Goal: Task Accomplishment & Management: Use online tool/utility

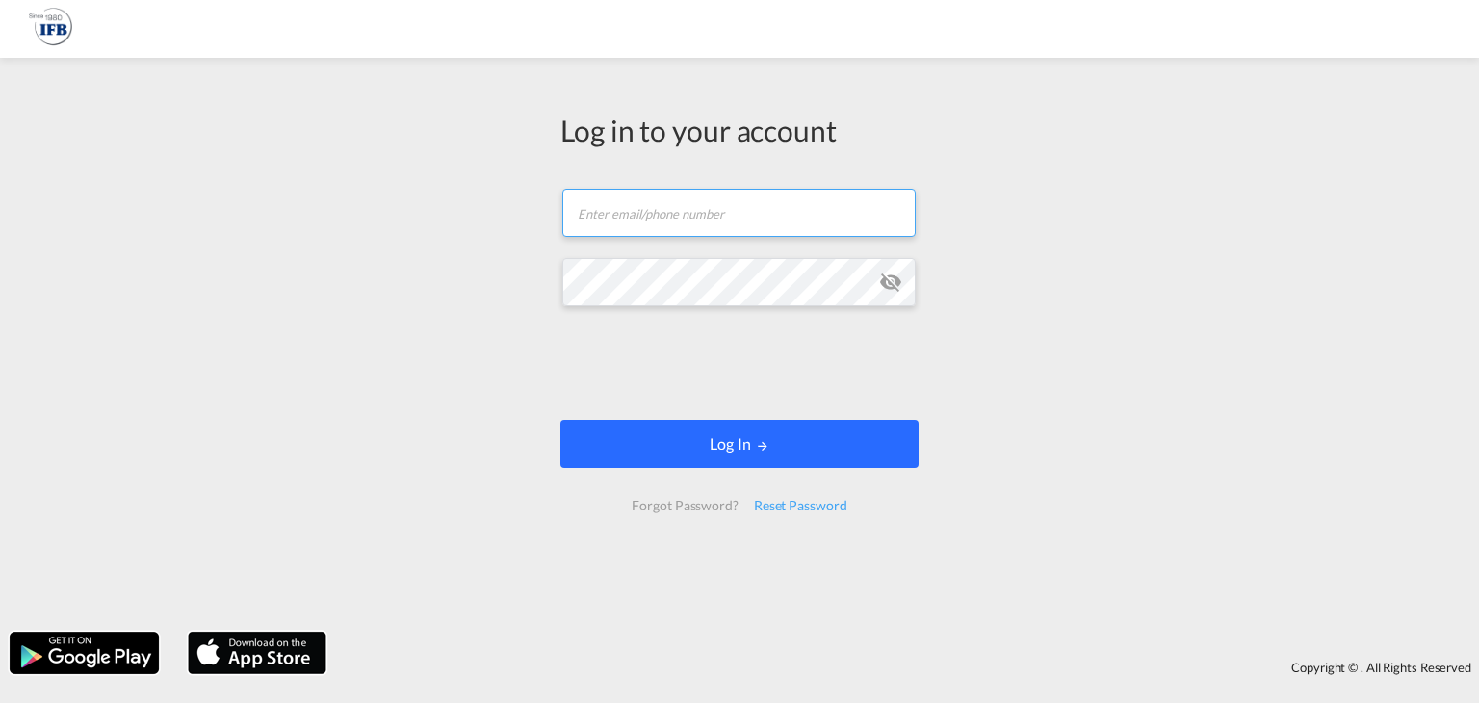
type input "[EMAIL_ADDRESS][DOMAIN_NAME]"
click at [744, 435] on button "Log In" at bounding box center [740, 444] width 358 height 48
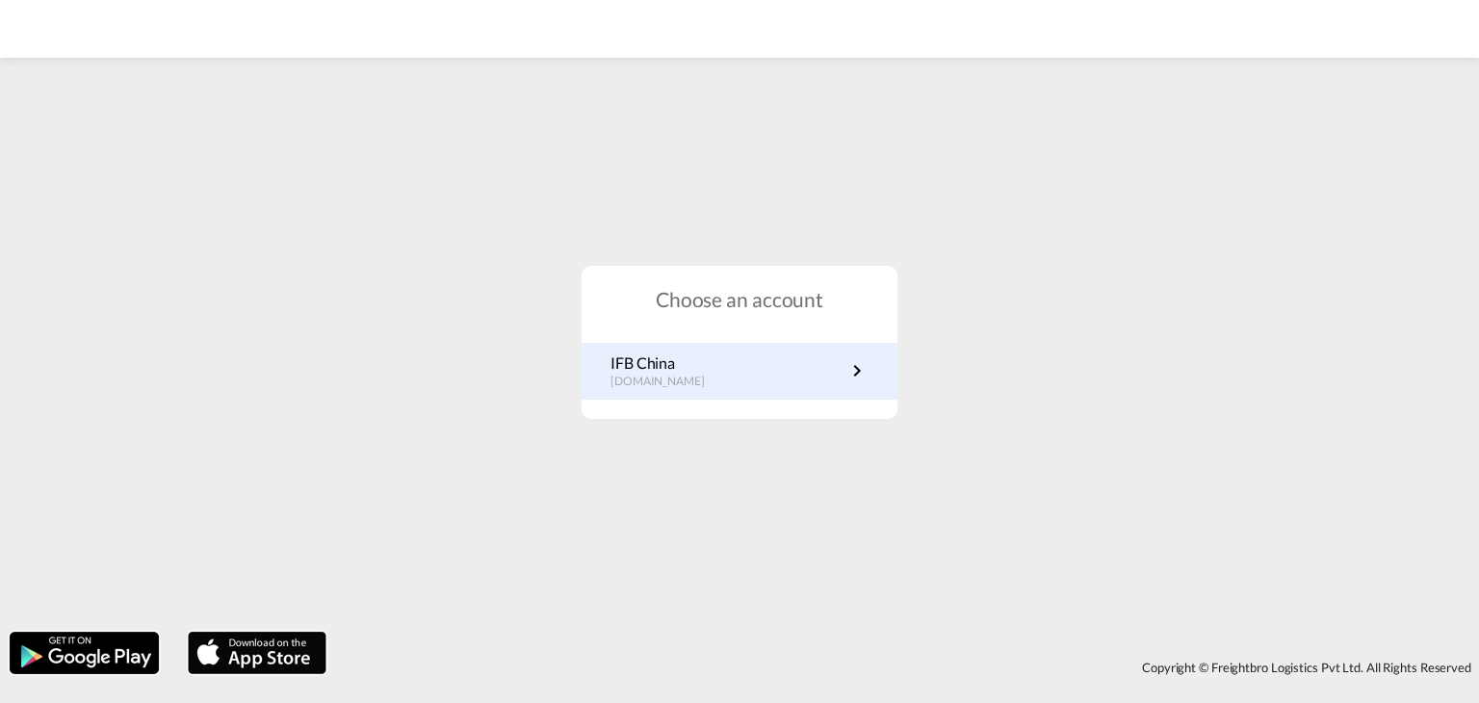
click at [679, 369] on p "IFB China" at bounding box center [668, 362] width 114 height 21
